Goal: Find specific page/section: Find specific page/section

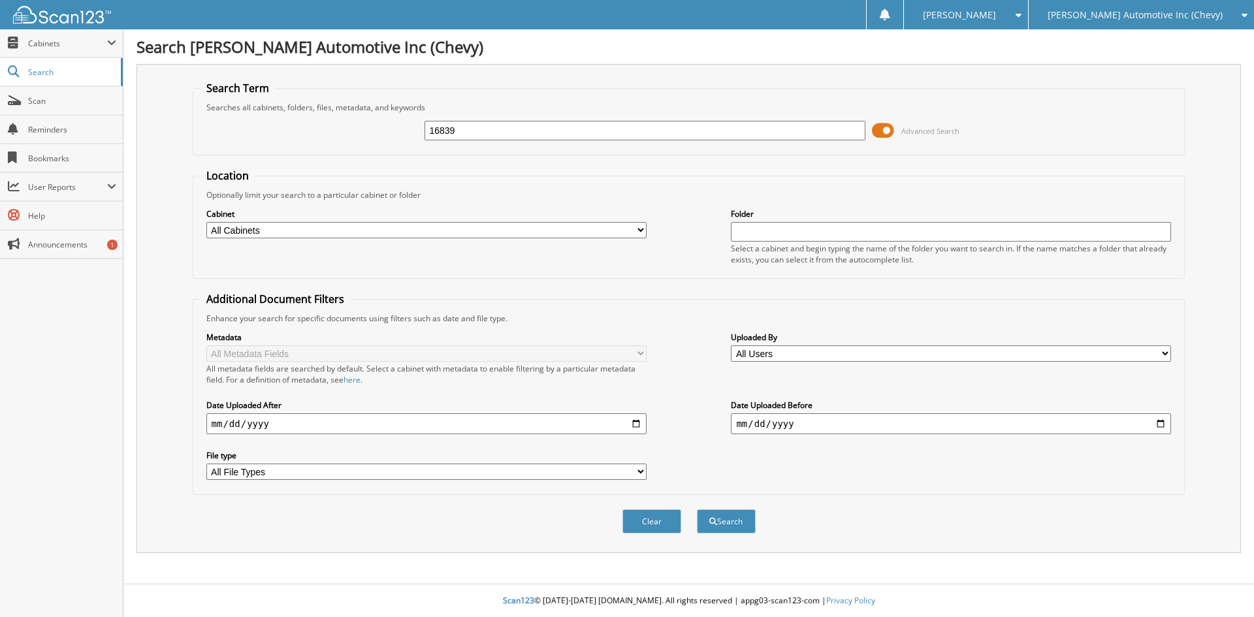
type input "16839"
click at [697, 509] on button "Search" at bounding box center [726, 521] width 59 height 24
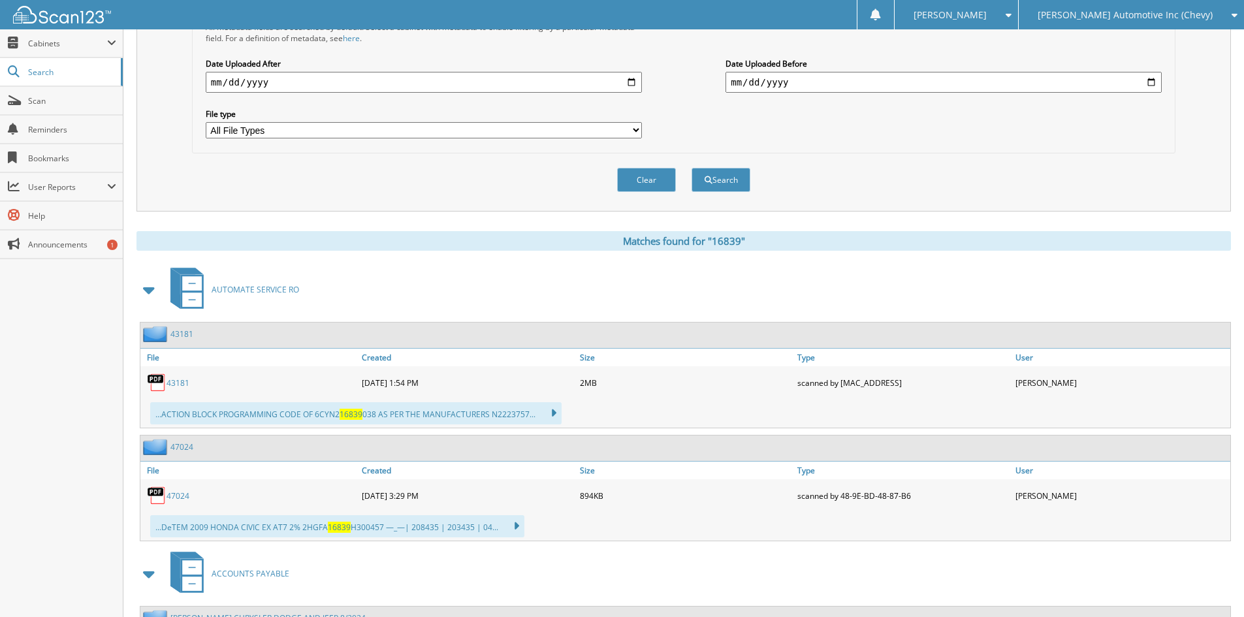
scroll to position [196, 0]
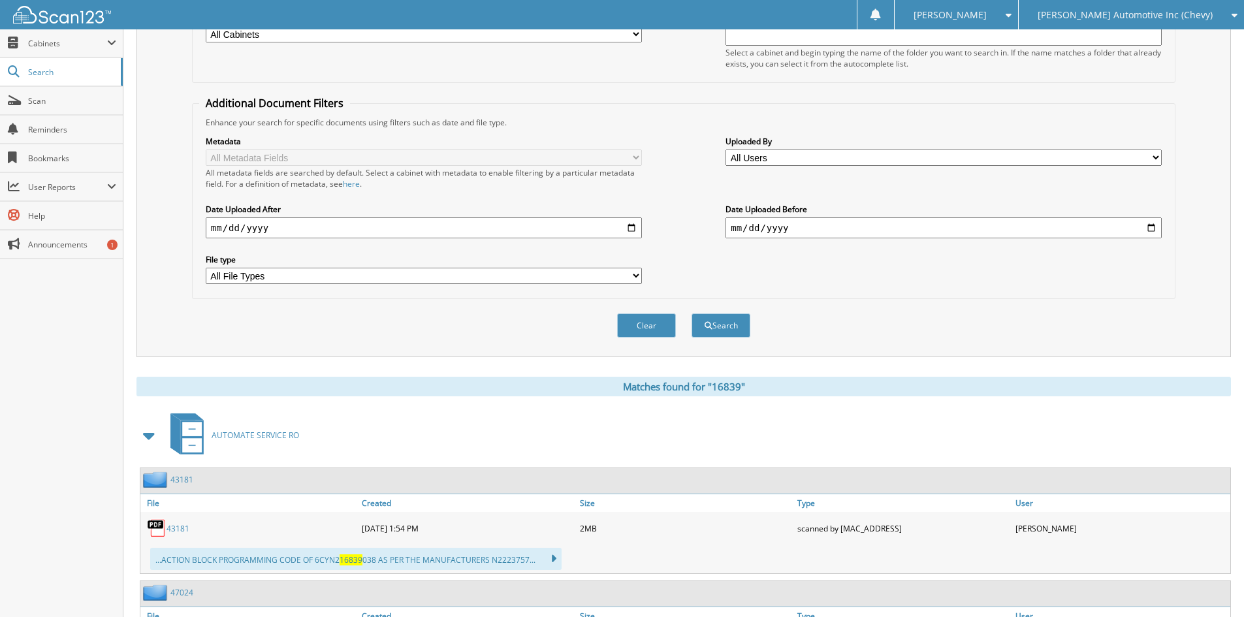
click at [1094, 12] on span "[PERSON_NAME] Automotive Inc (Chevy)" at bounding box center [1125, 15] width 175 height 8
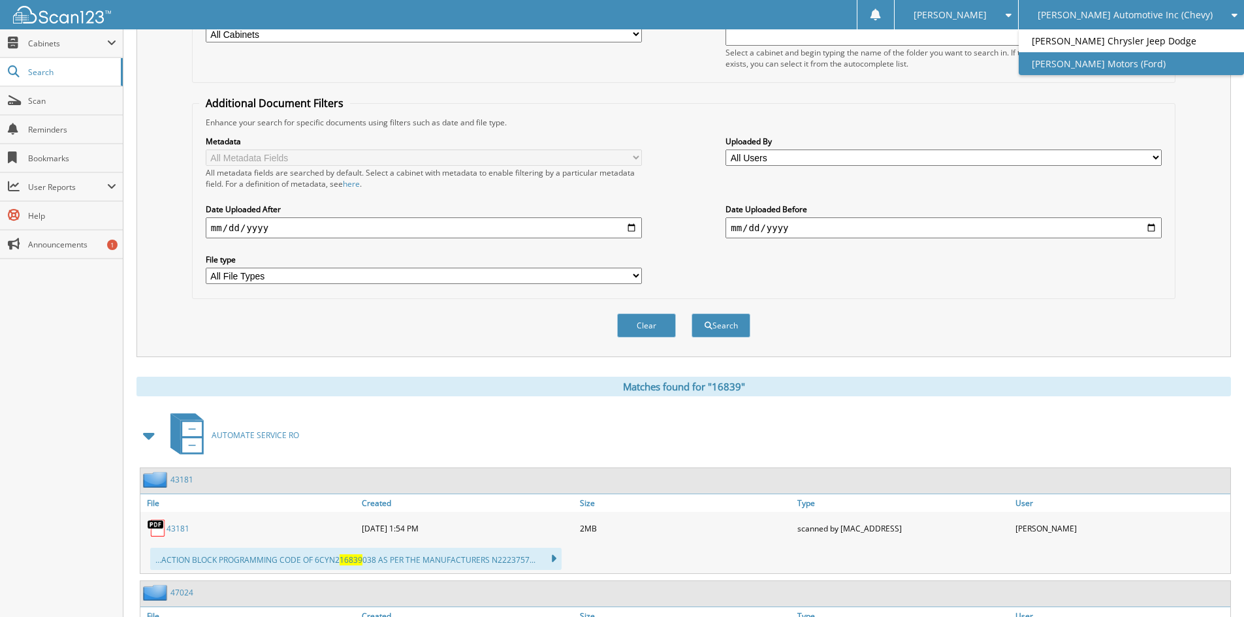
click at [1099, 67] on link "[PERSON_NAME] Motors (Ford)" at bounding box center [1131, 63] width 225 height 23
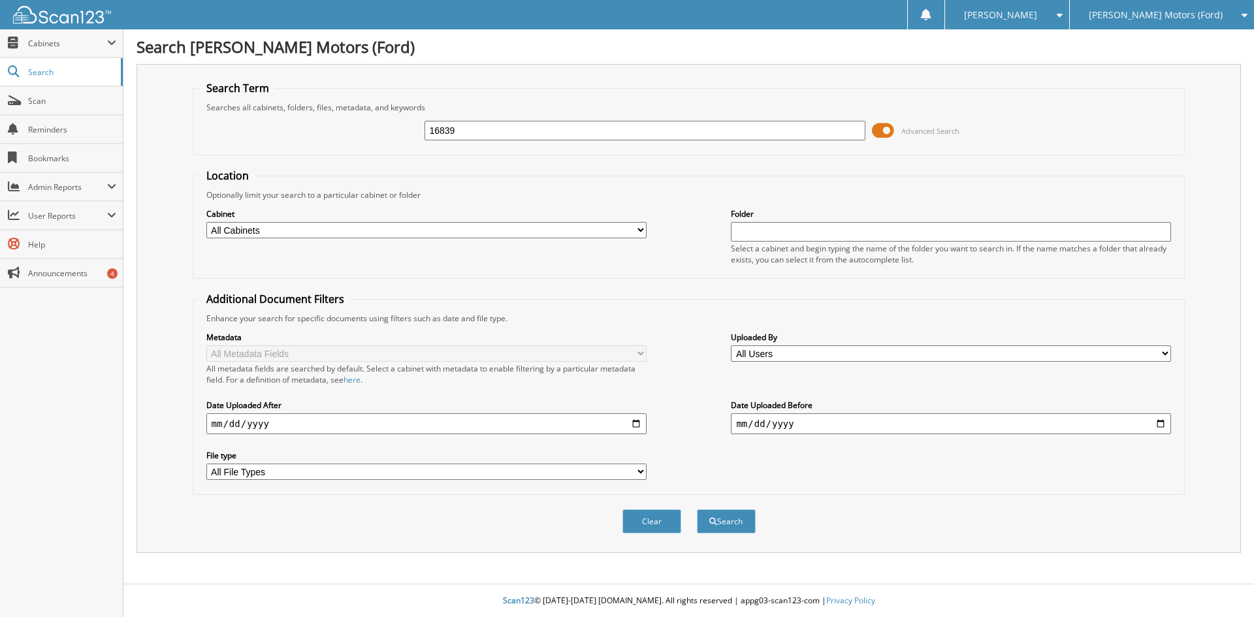
type input "16839"
click at [697, 509] on button "Search" at bounding box center [726, 521] width 59 height 24
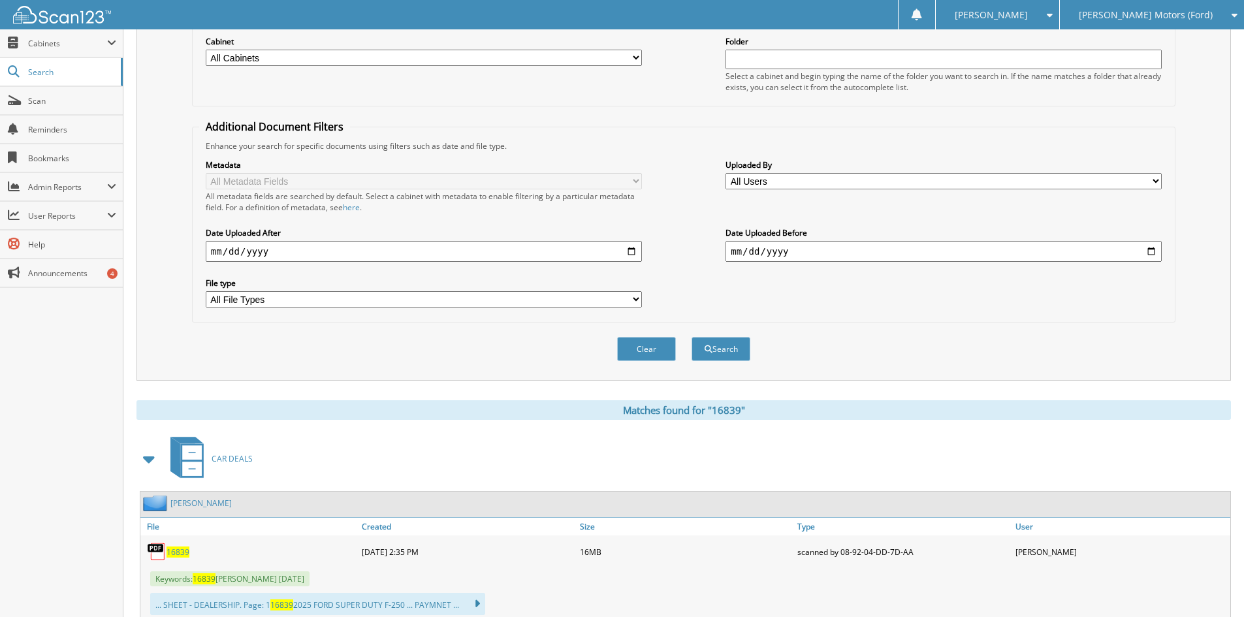
scroll to position [261, 0]
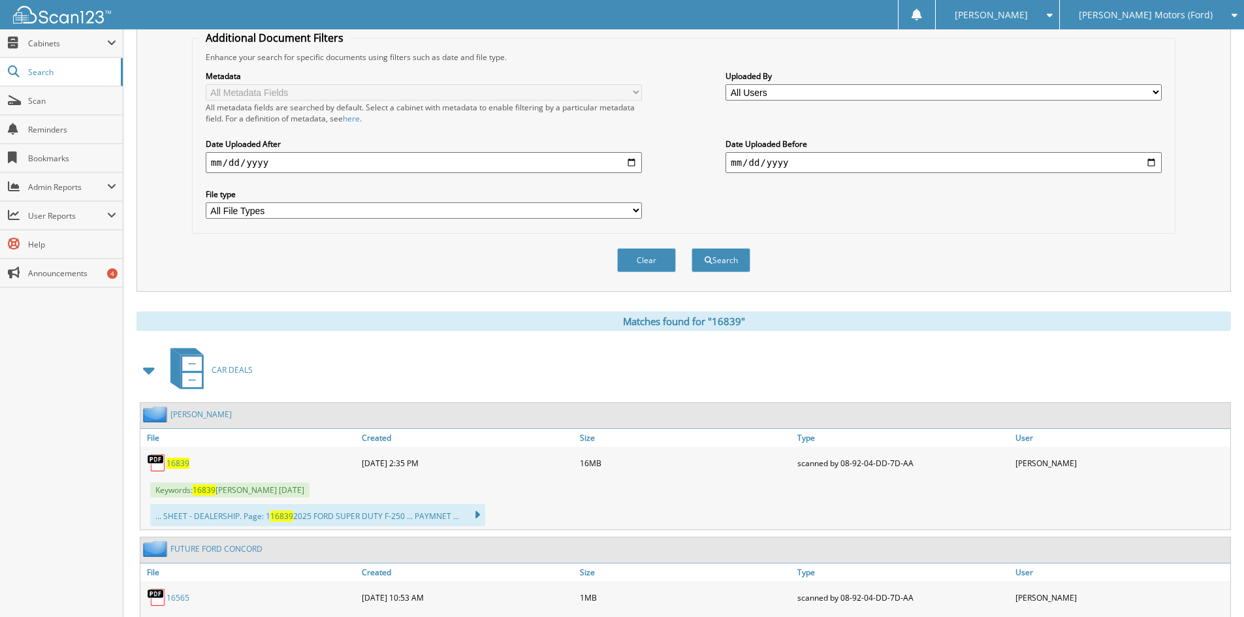
click at [172, 462] on span "16839" at bounding box center [178, 463] width 23 height 11
